Goal: Task Accomplishment & Management: Use online tool/utility

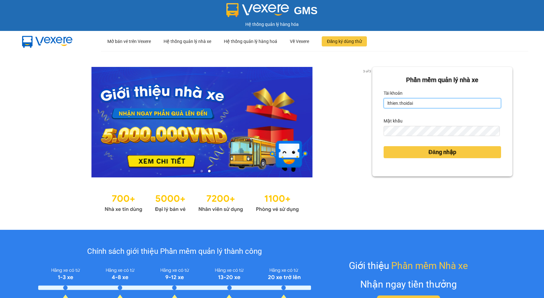
click at [446, 101] on input "lthien.thoidai" at bounding box center [442, 103] width 117 height 10
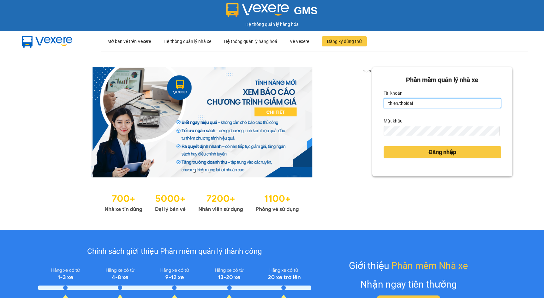
type input "thaiha.thoidai"
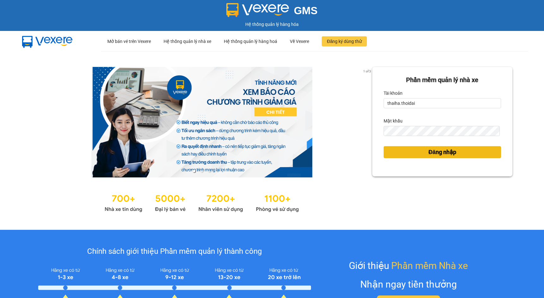
click at [401, 153] on button "Đăng nhập" at bounding box center [442, 152] width 117 height 12
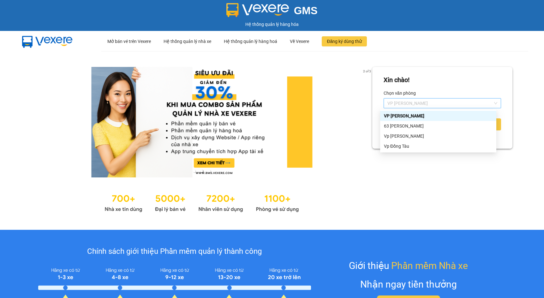
click at [402, 102] on span "VP [PERSON_NAME]" at bounding box center [443, 103] width 110 height 9
click at [396, 127] on div "63 [PERSON_NAME]" at bounding box center [438, 126] width 109 height 7
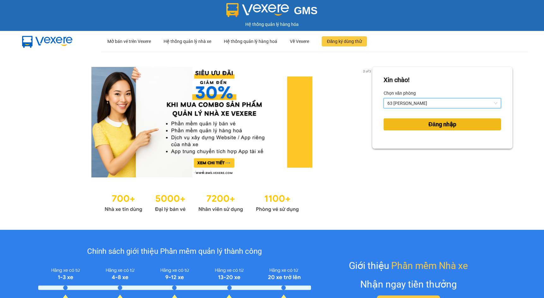
click at [396, 127] on button "Đăng nhập" at bounding box center [442, 124] width 117 height 12
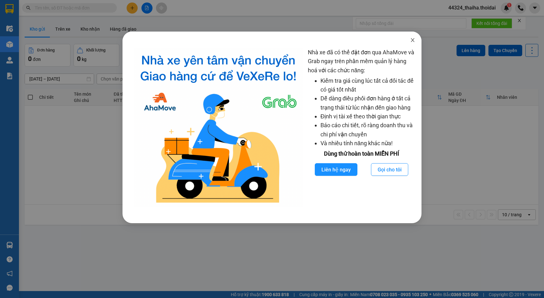
click at [413, 41] on icon "close" at bounding box center [412, 40] width 5 height 5
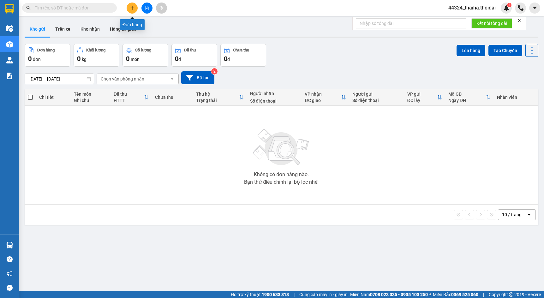
click at [133, 8] on icon "plus" at bounding box center [132, 8] width 4 height 4
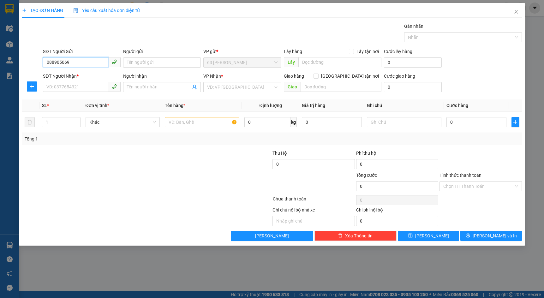
type input "0889050691"
click at [60, 73] on div "0889050691 - bs Thanh" at bounding box center [82, 75] width 70 height 7
type input "bs Thanh"
type input "0889050691"
click at [61, 86] on input "SĐT Người Nhận *" at bounding box center [75, 87] width 65 height 10
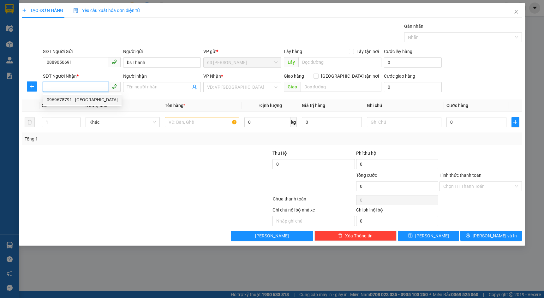
click at [62, 102] on div "0969678791 - [GEOGRAPHIC_DATA]" at bounding box center [82, 99] width 71 height 7
type input "0969678791"
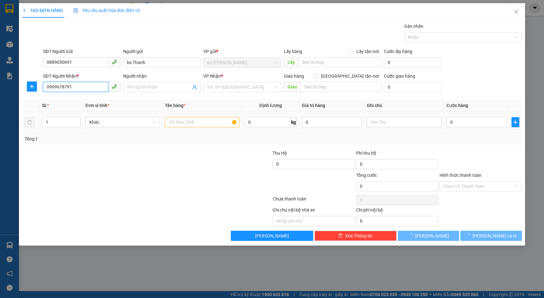
type input "Việt Anh"
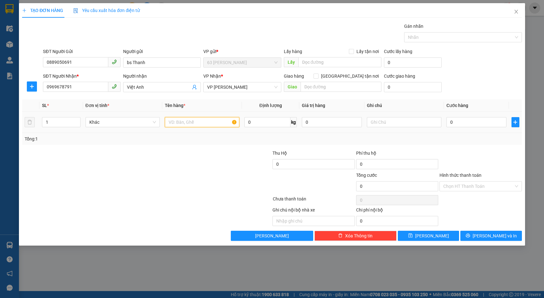
click at [183, 119] on input "text" at bounding box center [202, 122] width 75 height 10
type input "mẫu"
click at [463, 127] on div "0" at bounding box center [477, 122] width 60 height 13
click at [464, 124] on input "0" at bounding box center [477, 122] width 60 height 10
type input "3"
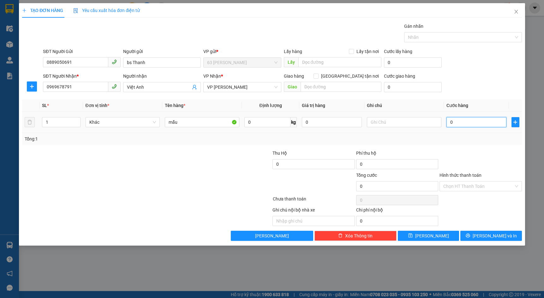
type input "3"
type input "30"
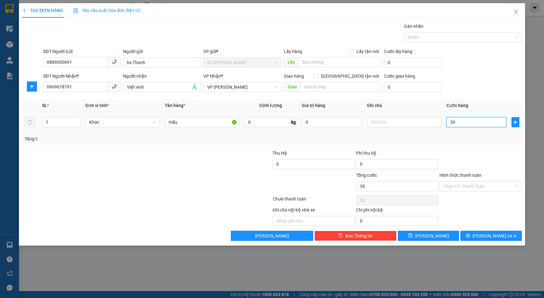
type input "300"
type input "3.000"
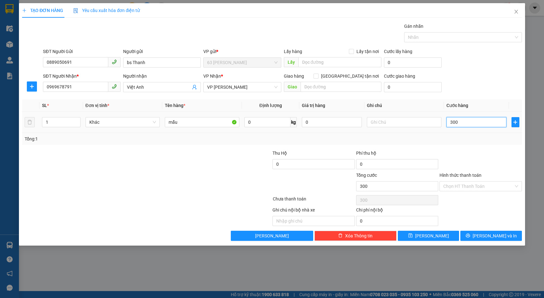
type input "3.000"
type input "30.000"
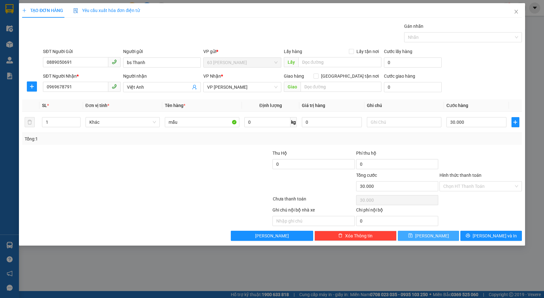
click at [437, 233] on button "[PERSON_NAME]" at bounding box center [428, 236] width 61 height 10
type input "0"
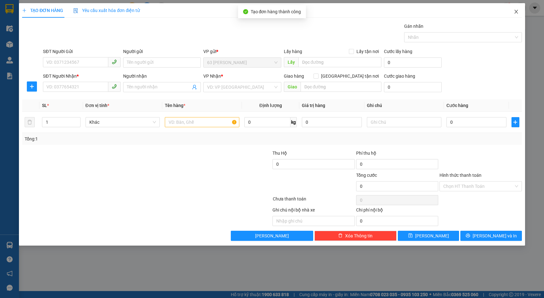
click at [516, 8] on span "Close" at bounding box center [517, 12] width 18 height 18
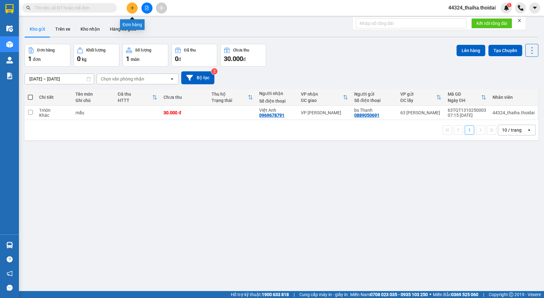
click at [131, 12] on button at bounding box center [132, 8] width 11 height 11
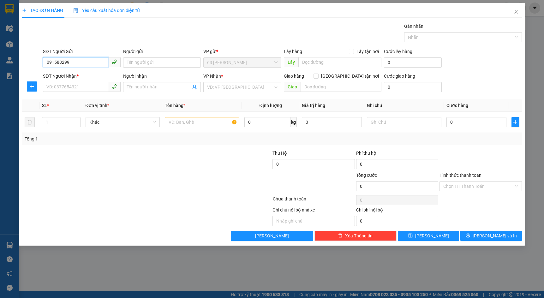
type input "0915882999"
click at [78, 73] on div "0915882999 - c Thuý" at bounding box center [82, 75] width 70 height 7
type input "c Thuý"
type input "0915882999"
click at [76, 88] on input "SĐT Người Nhận *" at bounding box center [75, 87] width 65 height 10
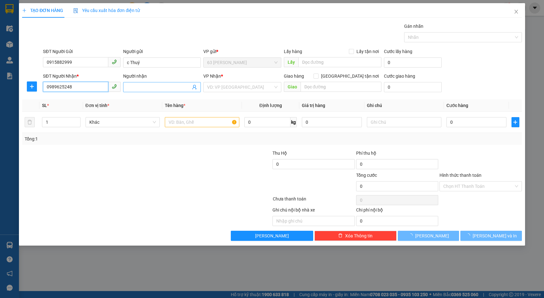
type input "0989625248"
click at [137, 90] on input "Người nhận" at bounding box center [159, 87] width 64 height 7
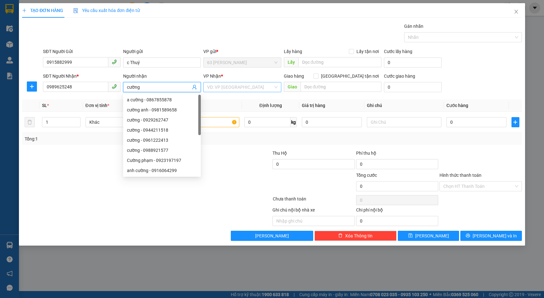
type input "cường"
click at [237, 85] on input "search" at bounding box center [240, 86] width 66 height 9
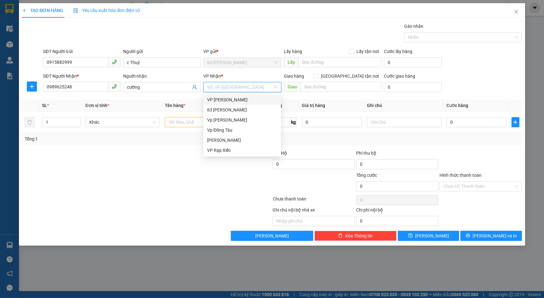
click at [233, 100] on div "VP [PERSON_NAME]" at bounding box center [242, 99] width 70 height 7
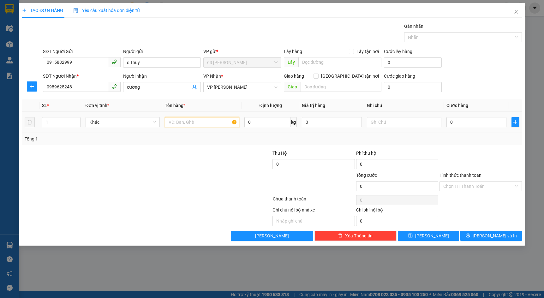
click at [196, 118] on input "text" at bounding box center [202, 122] width 75 height 10
type input "mẫu"
click at [480, 119] on input "0" at bounding box center [477, 122] width 60 height 10
type input "3"
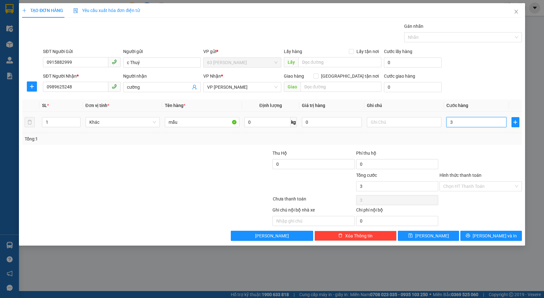
type input "3"
type input "30"
type input "300"
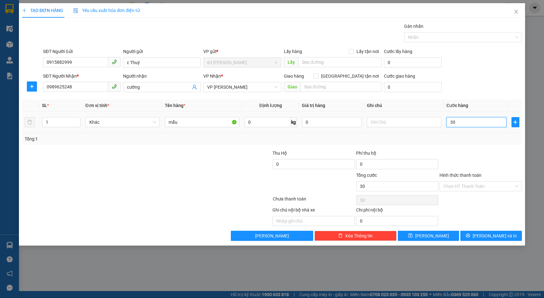
type input "300"
type input "3.000"
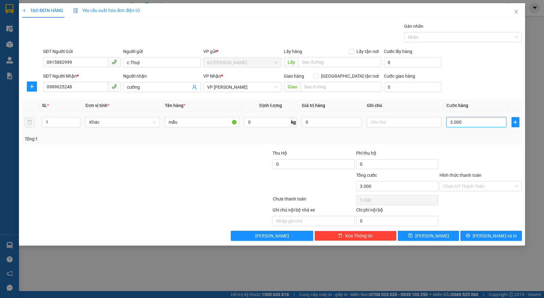
type input "30.000"
click at [430, 234] on span "[PERSON_NAME]" at bounding box center [432, 235] width 34 height 7
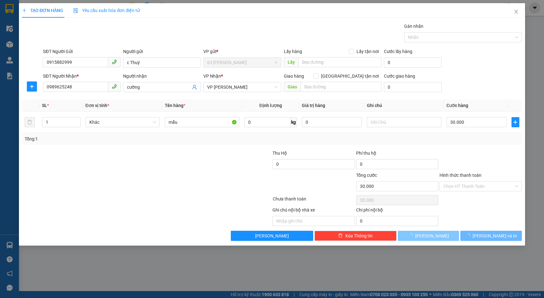
type input "0"
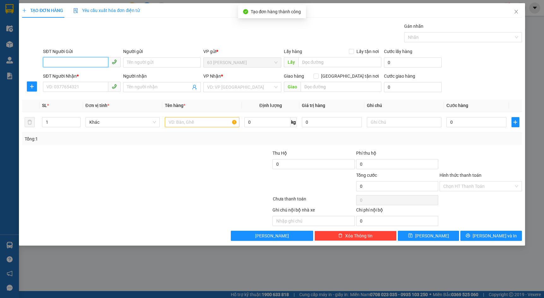
click at [82, 63] on input "SĐT Người Gửi" at bounding box center [75, 62] width 65 height 10
type input "0915882999"
click at [73, 74] on div "0915882999 - c Thuý" at bounding box center [82, 75] width 70 height 7
type input "c Thuý"
type input "0915882999"
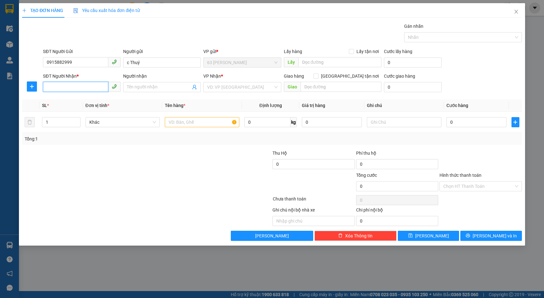
click at [70, 87] on input "SĐT Người Nhận *" at bounding box center [75, 87] width 65 height 10
click at [82, 87] on input "SĐT Người Nhận *" at bounding box center [75, 87] width 65 height 10
click at [82, 98] on div "0969678791 - [GEOGRAPHIC_DATA]" at bounding box center [82, 99] width 71 height 7
type input "0969678791"
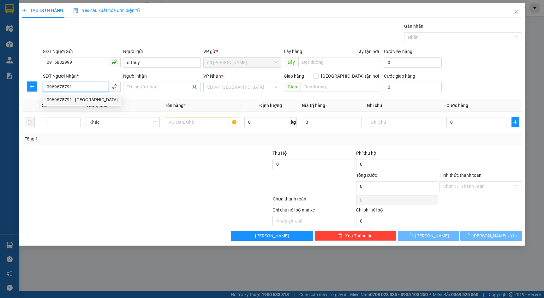
type input "Việt Anh"
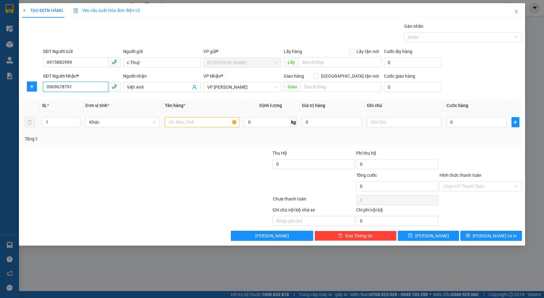
type input "0969678791"
click at [208, 122] on input "text" at bounding box center [202, 122] width 75 height 10
type input "mẫu"
click at [479, 119] on input "0" at bounding box center [477, 122] width 60 height 10
type input "3"
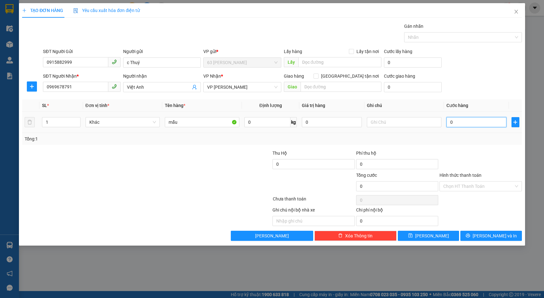
type input "3"
type input "30"
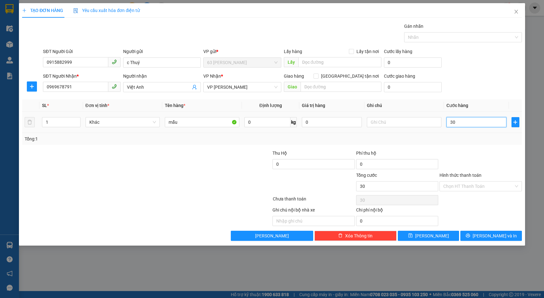
type input "300"
type input "3.000"
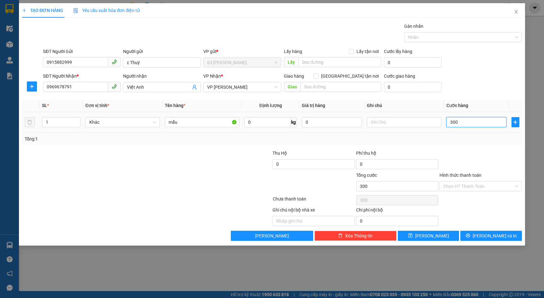
type input "3.000"
type input "30.000"
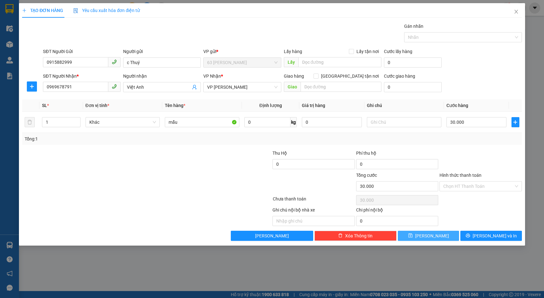
click at [438, 234] on button "[PERSON_NAME]" at bounding box center [428, 236] width 61 height 10
type input "0"
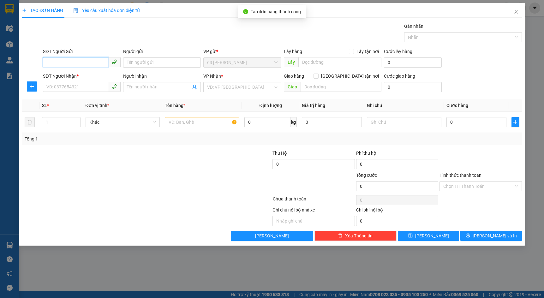
click at [77, 65] on input "SĐT Người Gửi" at bounding box center [75, 62] width 65 height 10
type input "0915882999"
click at [87, 77] on div "0915882999 - c Thuý" at bounding box center [82, 75] width 70 height 7
type input "c Thuý"
type input "0915882999"
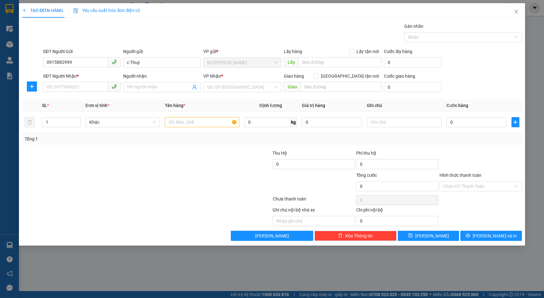
click at [81, 94] on div "SĐT Người Nhận * VD: 0377654321" at bounding box center [82, 84] width 78 height 22
click at [82, 89] on input "SĐT Người Nhận *" at bounding box center [75, 87] width 65 height 10
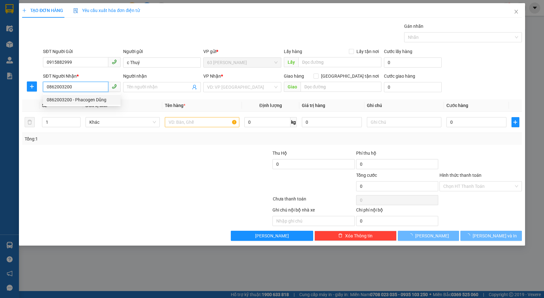
click at [83, 99] on div "0862003200 - Phacogen Dũng" at bounding box center [82, 99] width 70 height 7
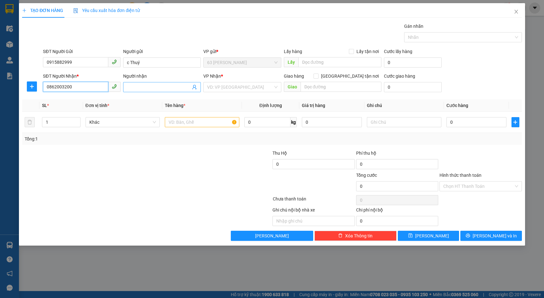
type input "0862003200"
click at [169, 91] on span at bounding box center [162, 87] width 78 height 10
type input "Phacogen Dũng"
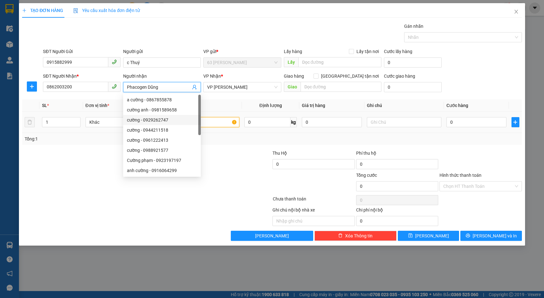
click at [219, 126] on input "text" at bounding box center [202, 122] width 75 height 10
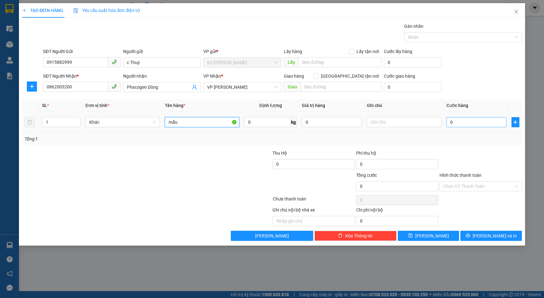
type input "mẫu"
click at [466, 122] on input "0" at bounding box center [477, 122] width 60 height 10
type input "3"
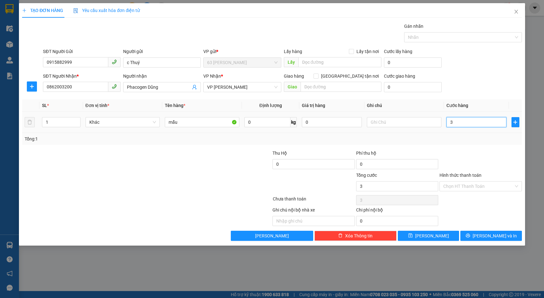
type input "30"
type input "300"
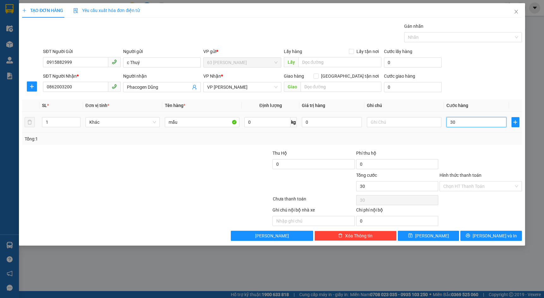
type input "300"
type input "3.000"
type input "30.000"
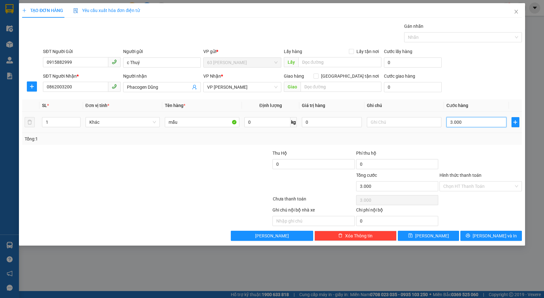
type input "30.000"
click at [442, 232] on button "[PERSON_NAME]" at bounding box center [428, 236] width 61 height 10
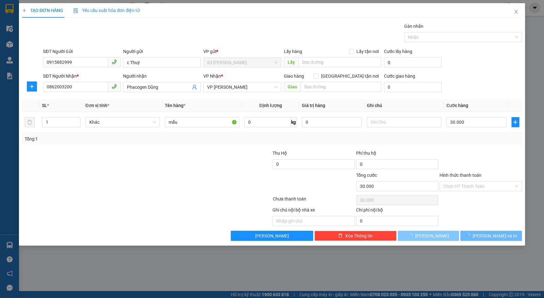
type input "0"
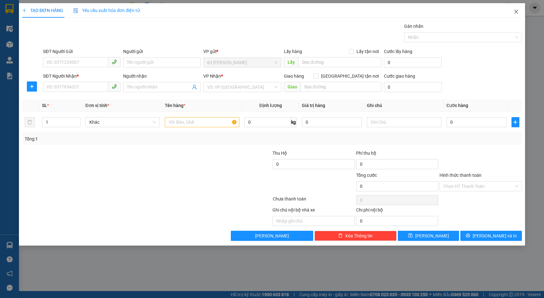
click at [519, 13] on span "Close" at bounding box center [517, 12] width 18 height 18
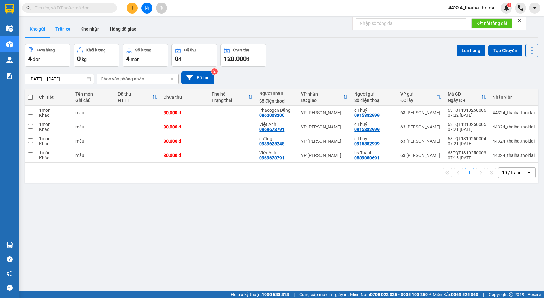
click at [56, 26] on button "Trên xe" at bounding box center [62, 28] width 25 height 15
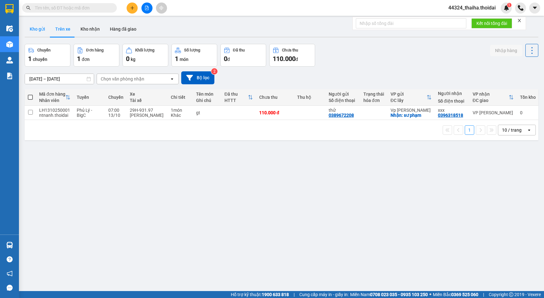
click at [36, 28] on button "Kho gửi" at bounding box center [38, 28] width 26 height 15
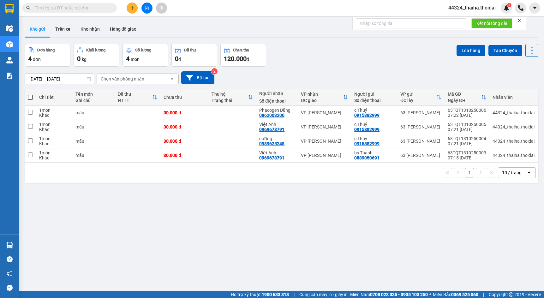
click at [29, 95] on span at bounding box center [30, 97] width 5 height 5
click at [30, 94] on input "checkbox" at bounding box center [30, 94] width 0 height 0
checkbox input "true"
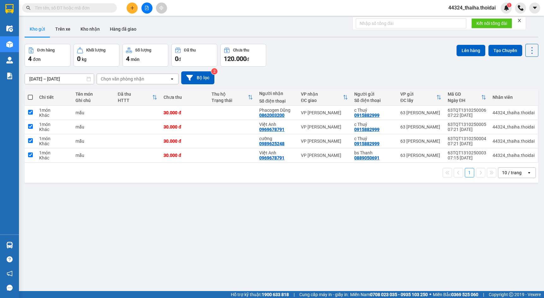
checkbox input "true"
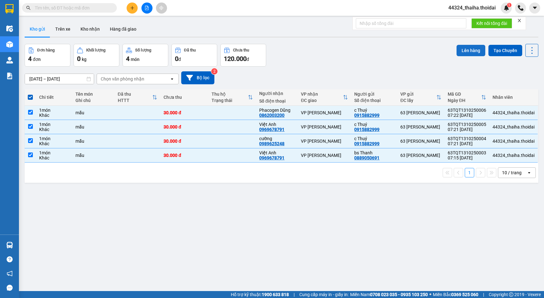
click at [472, 51] on button "Lên hàng" at bounding box center [471, 50] width 29 height 11
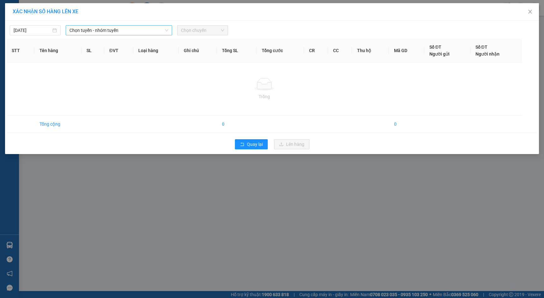
click at [128, 33] on span "Chọn tuyến - nhóm tuyến" at bounding box center [118, 30] width 99 height 9
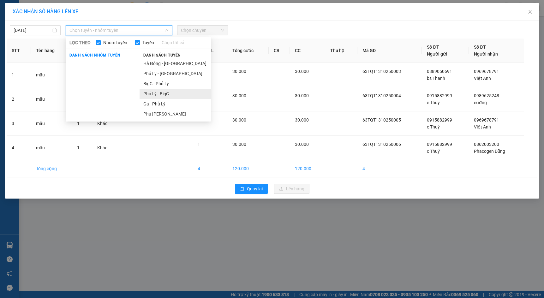
click at [161, 94] on li "Phủ Lý - BigC" at bounding box center [175, 94] width 71 height 10
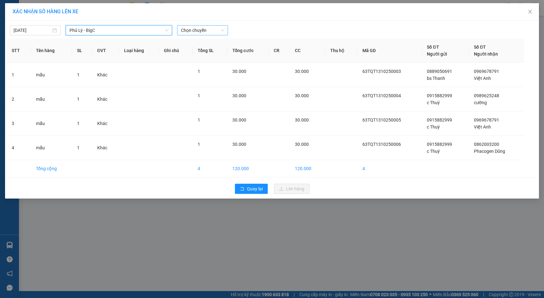
click at [203, 31] on span "Chọn chuyến" at bounding box center [202, 30] width 43 height 9
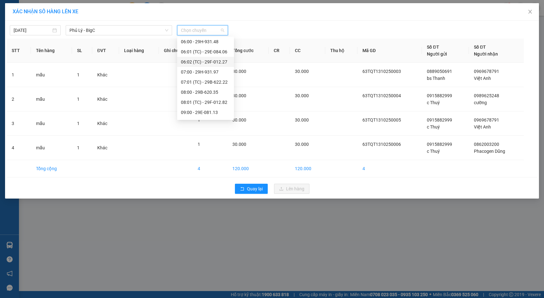
scroll to position [63, 0]
click at [208, 60] on div "08:00 - 29B-620.35" at bounding box center [205, 60] width 49 height 7
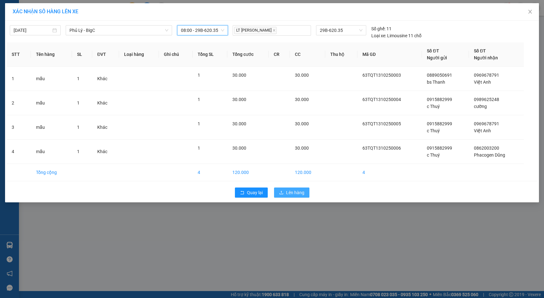
click at [288, 191] on span "Lên hàng" at bounding box center [295, 192] width 18 height 7
